Goal: Information Seeking & Learning: Learn about a topic

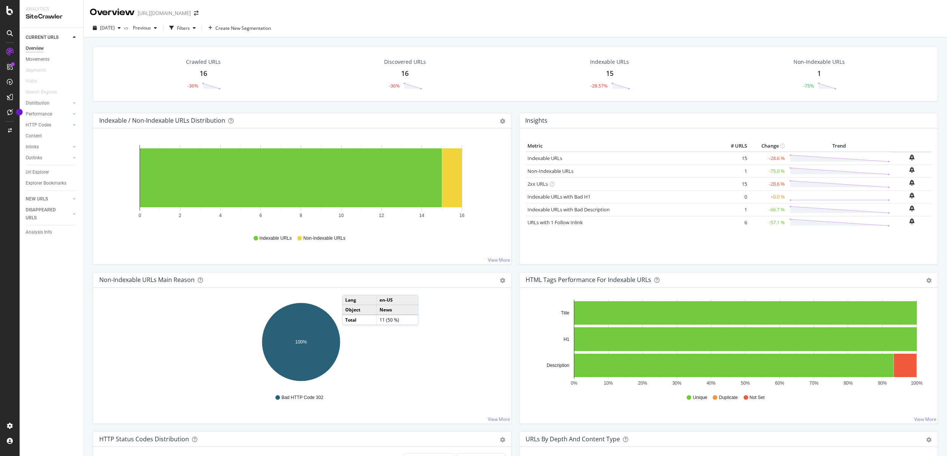
click at [408, 62] on div "Discovered URLs" at bounding box center [405, 62] width 42 height 8
